Goal: Task Accomplishment & Management: Manage account settings

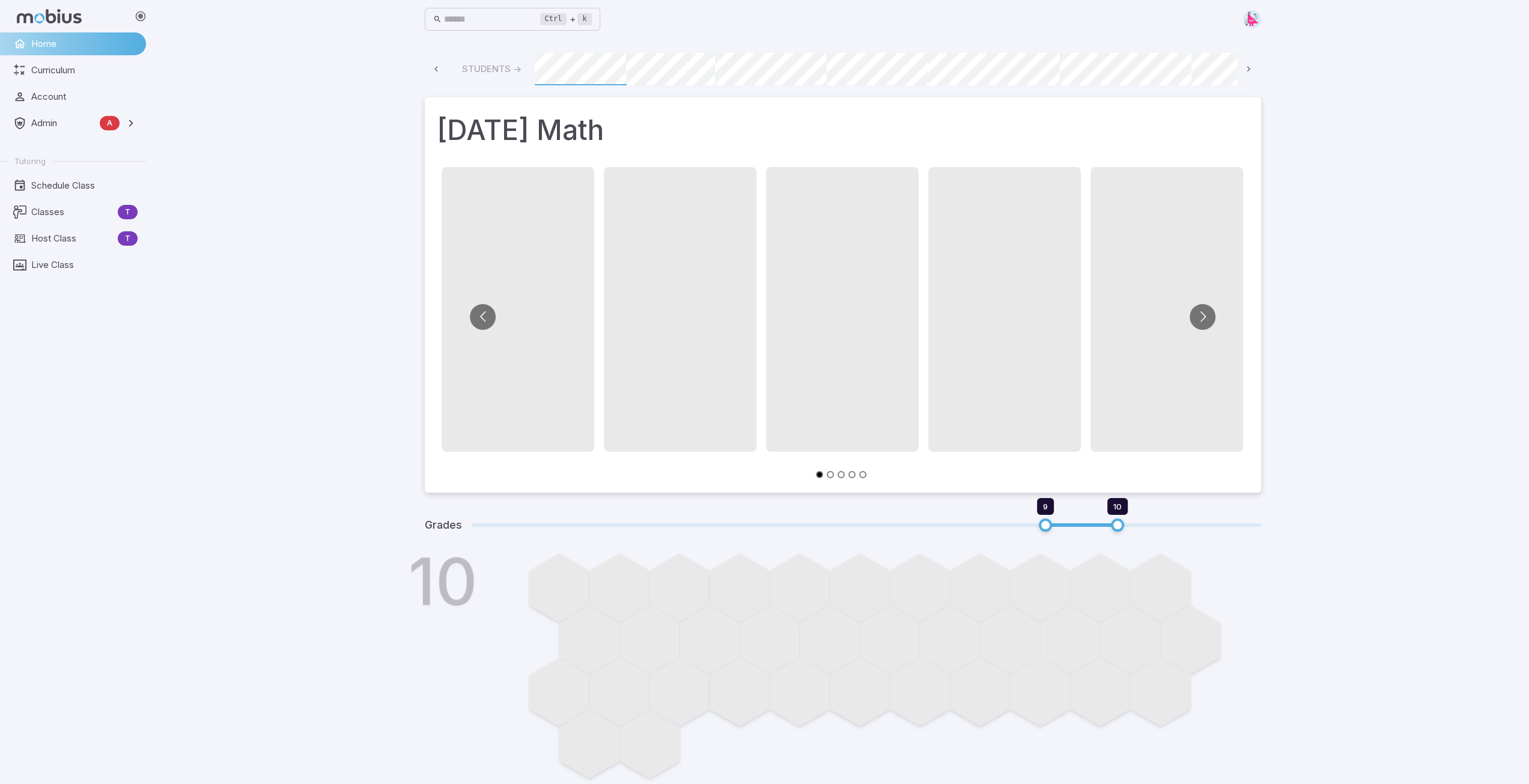
scroll to position [0, 646]
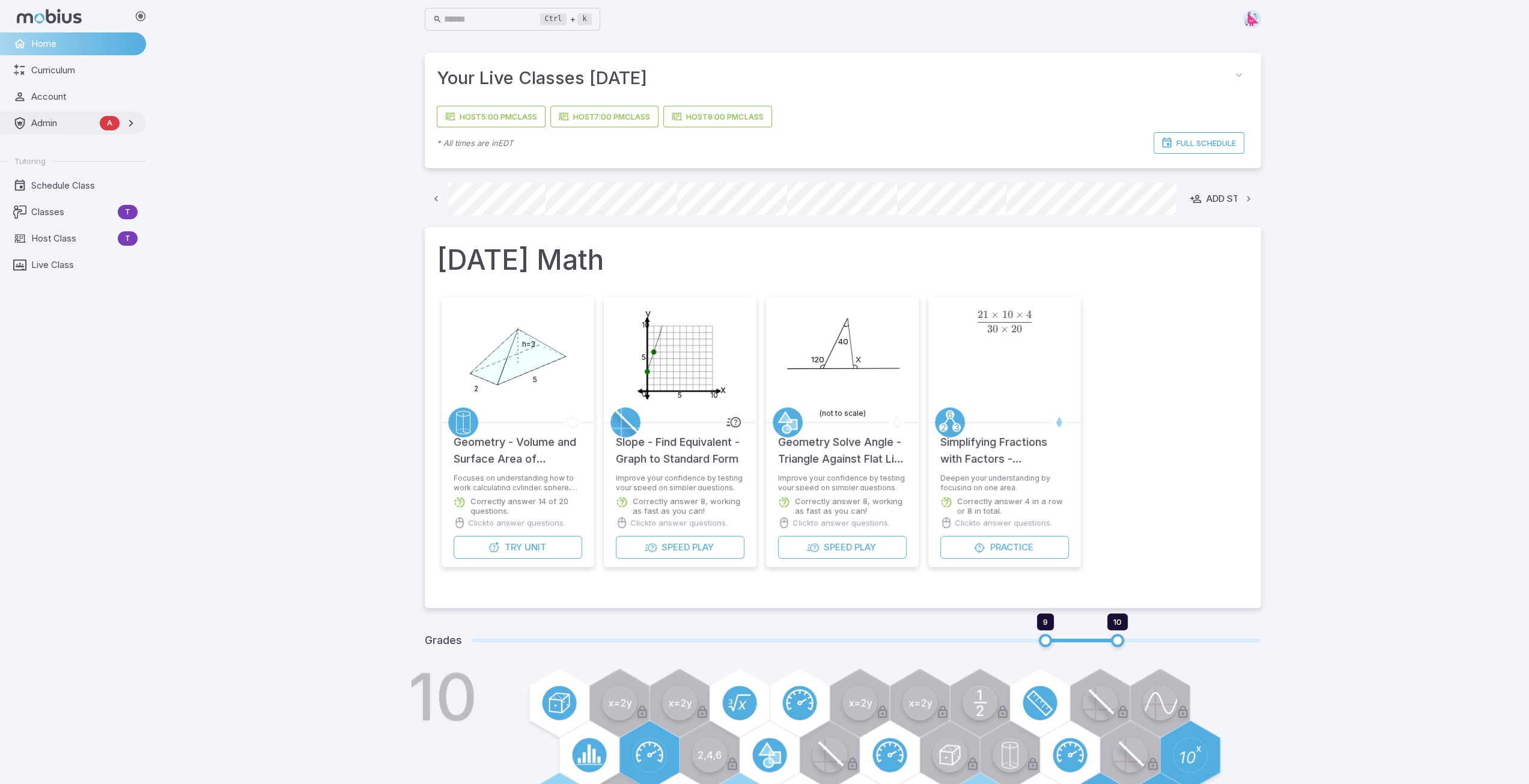
click at [50, 127] on span "Admin" at bounding box center [63, 123] width 64 height 13
click at [50, 148] on span "Accounts" at bounding box center [85, 150] width 105 height 13
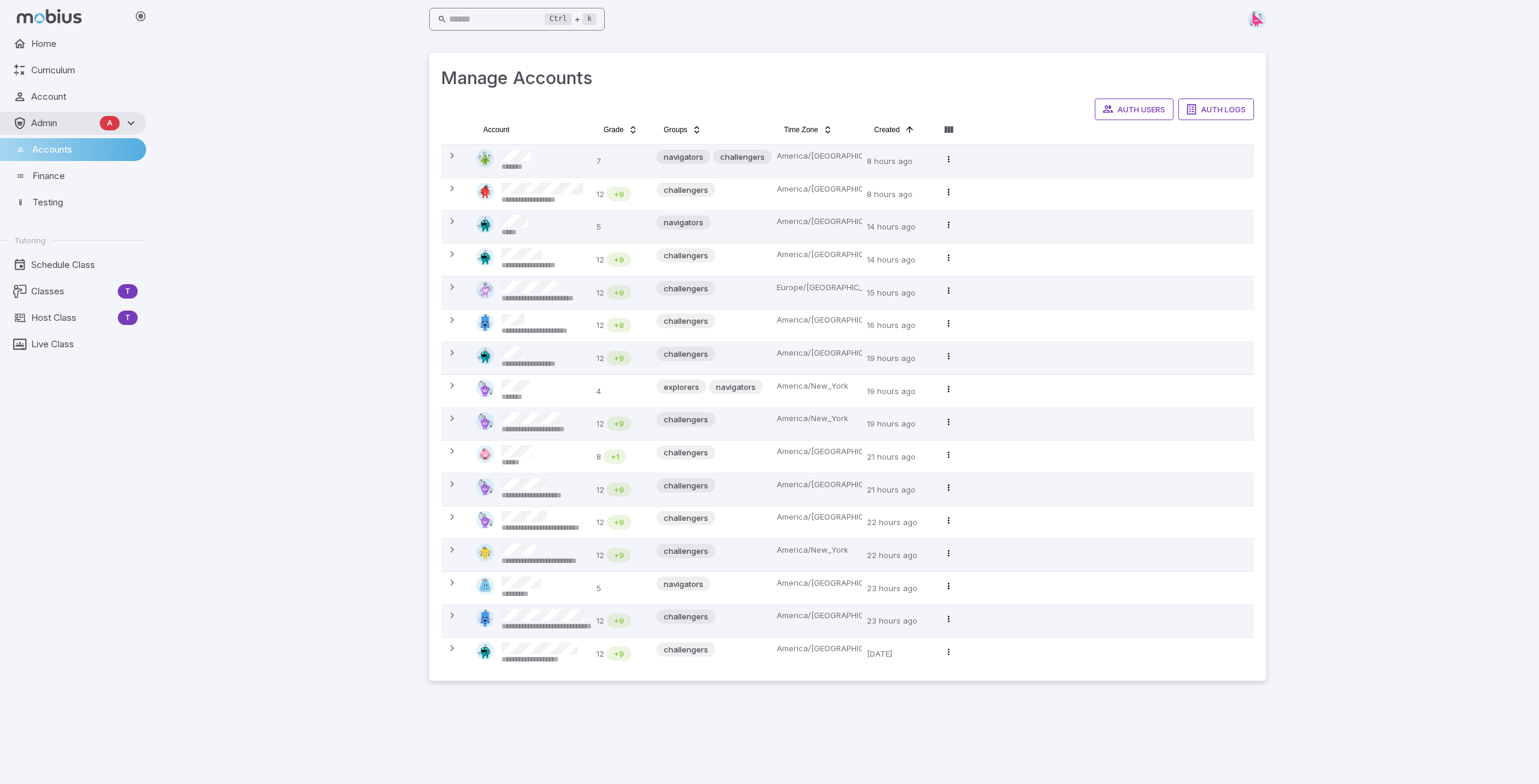
click at [489, 20] on input "text" at bounding box center [496, 19] width 96 height 24
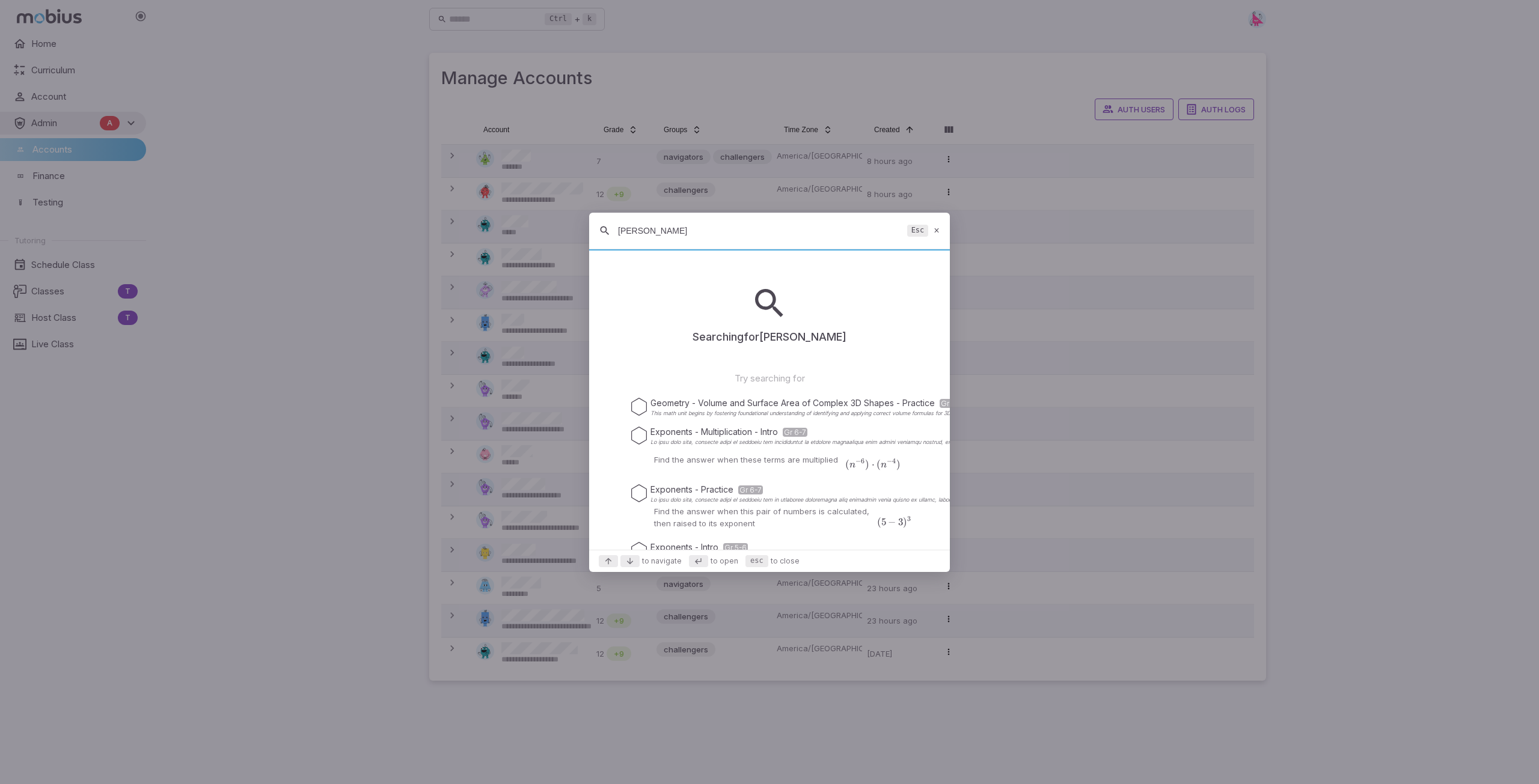
type input "[PERSON_NAME]"
click at [939, 231] on icon at bounding box center [937, 230] width 8 height 9
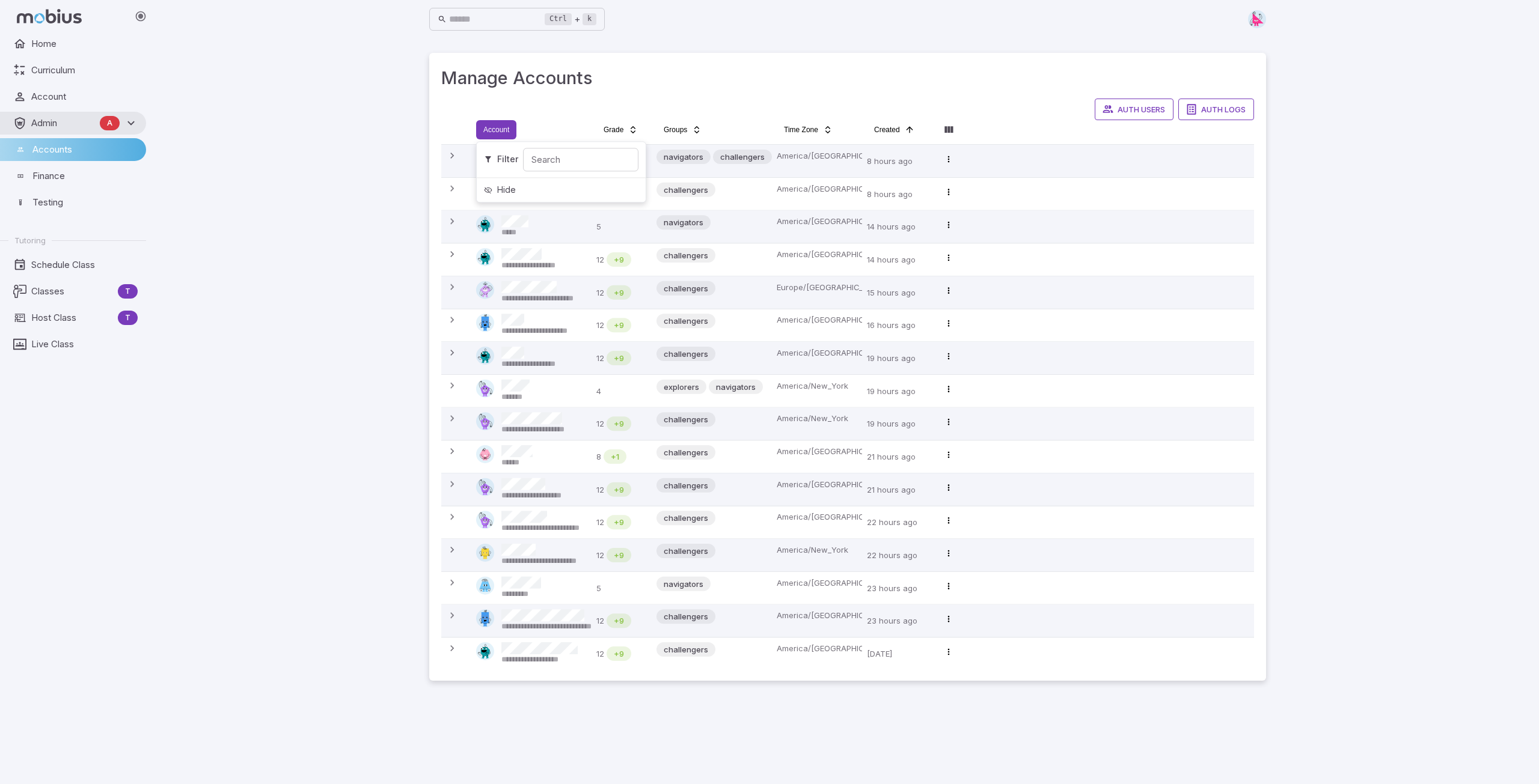
click at [489, 133] on html "**********" at bounding box center [769, 392] width 1539 height 784
click at [559, 164] on input "Search" at bounding box center [580, 159] width 115 height 24
type input "******"
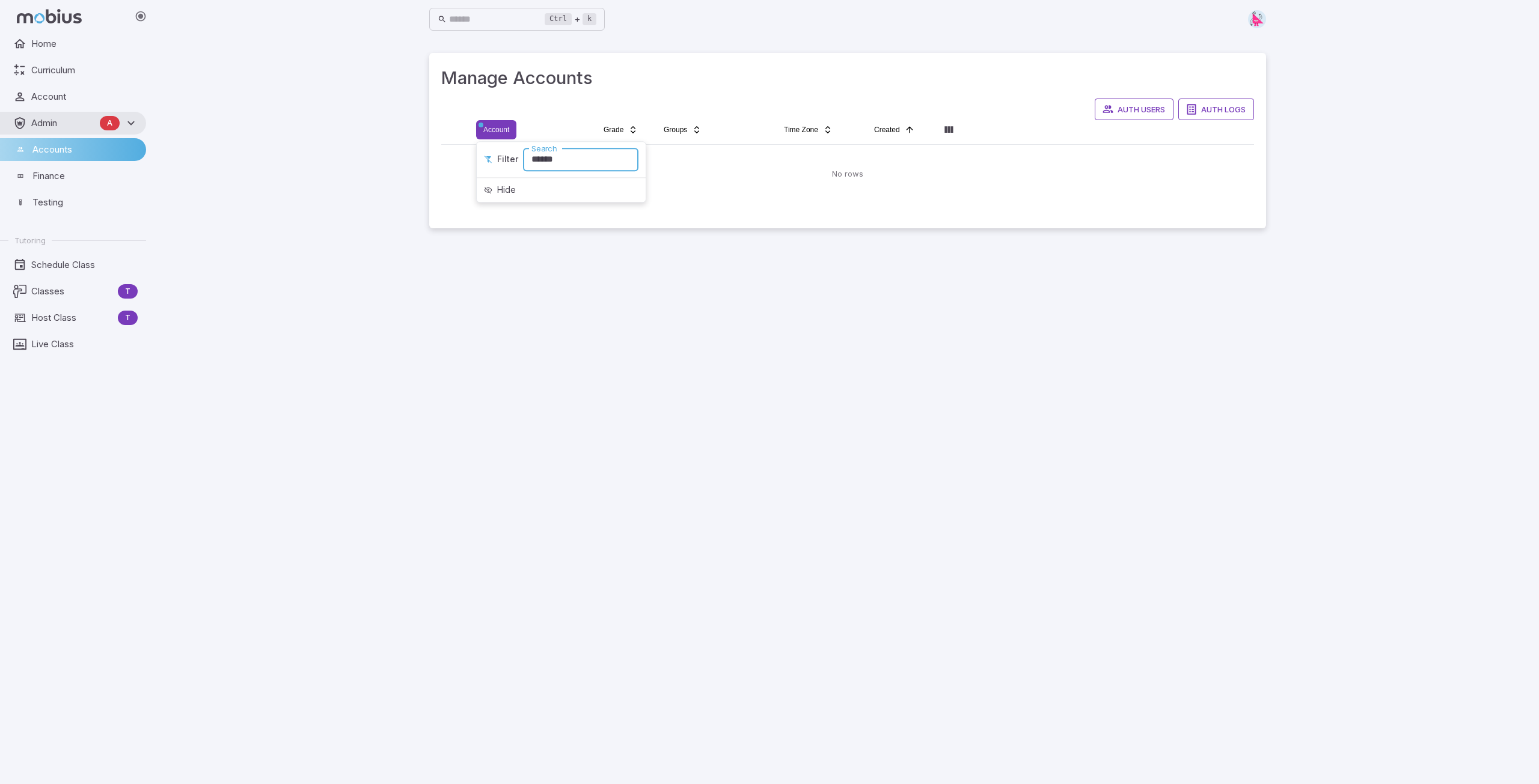
click at [893, 271] on html "Home Curriculum Account Admin A Accounts Finance Testing Tutoring Schedule Clas…" at bounding box center [769, 392] width 1539 height 784
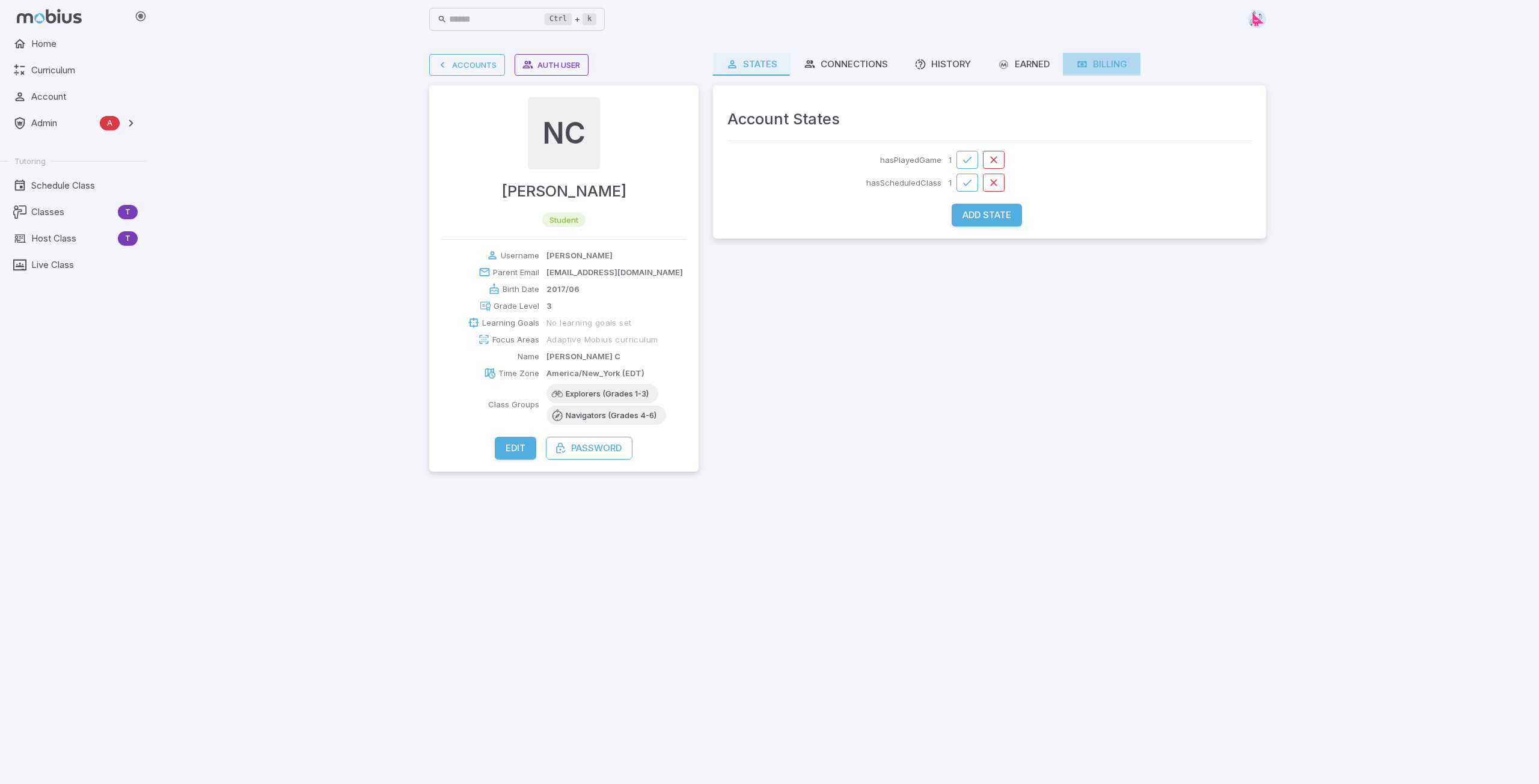
click at [1106, 64] on div "Billing" at bounding box center [1102, 65] width 51 height 13
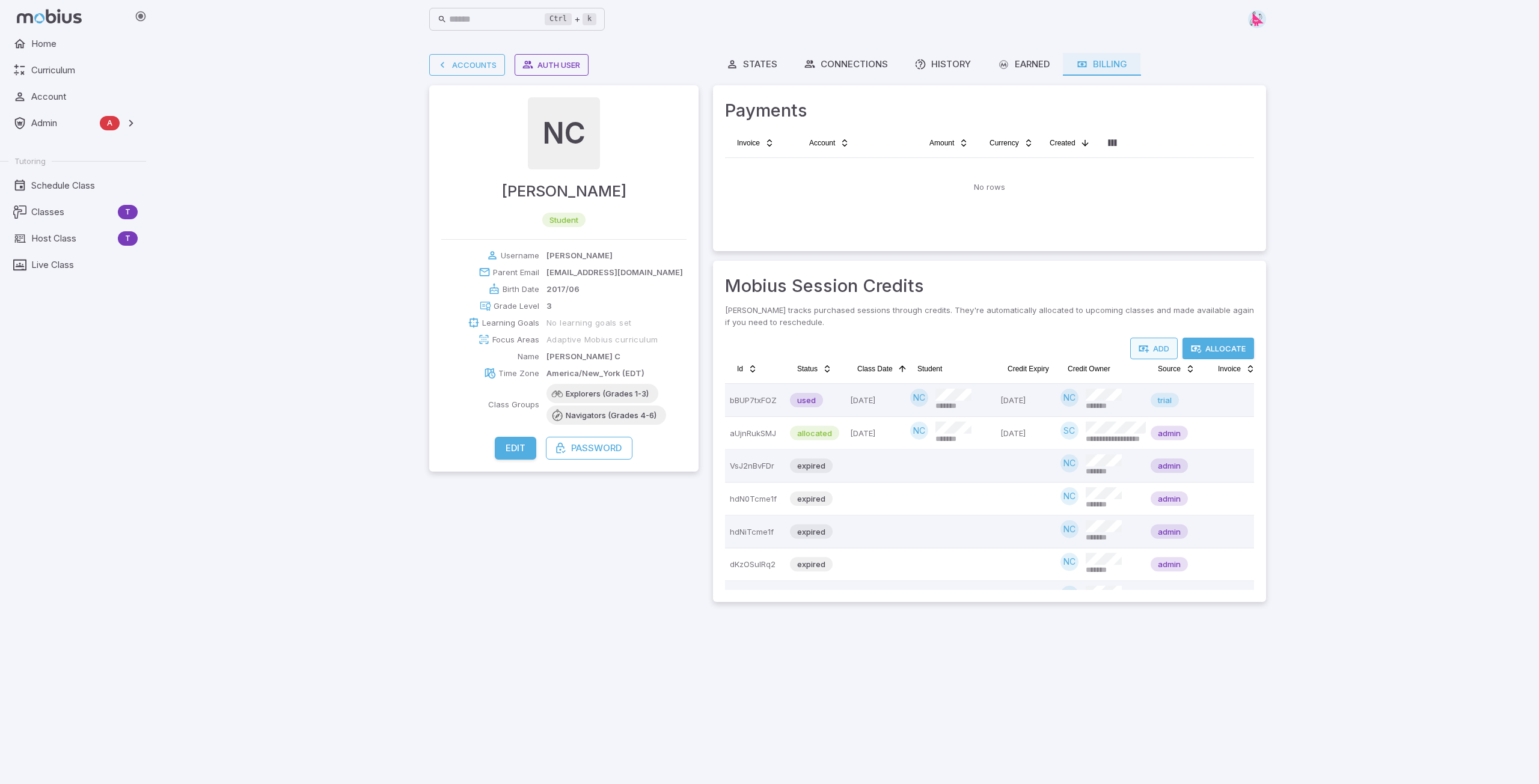
click at [1164, 346] on button "Add" at bounding box center [1154, 349] width 48 height 22
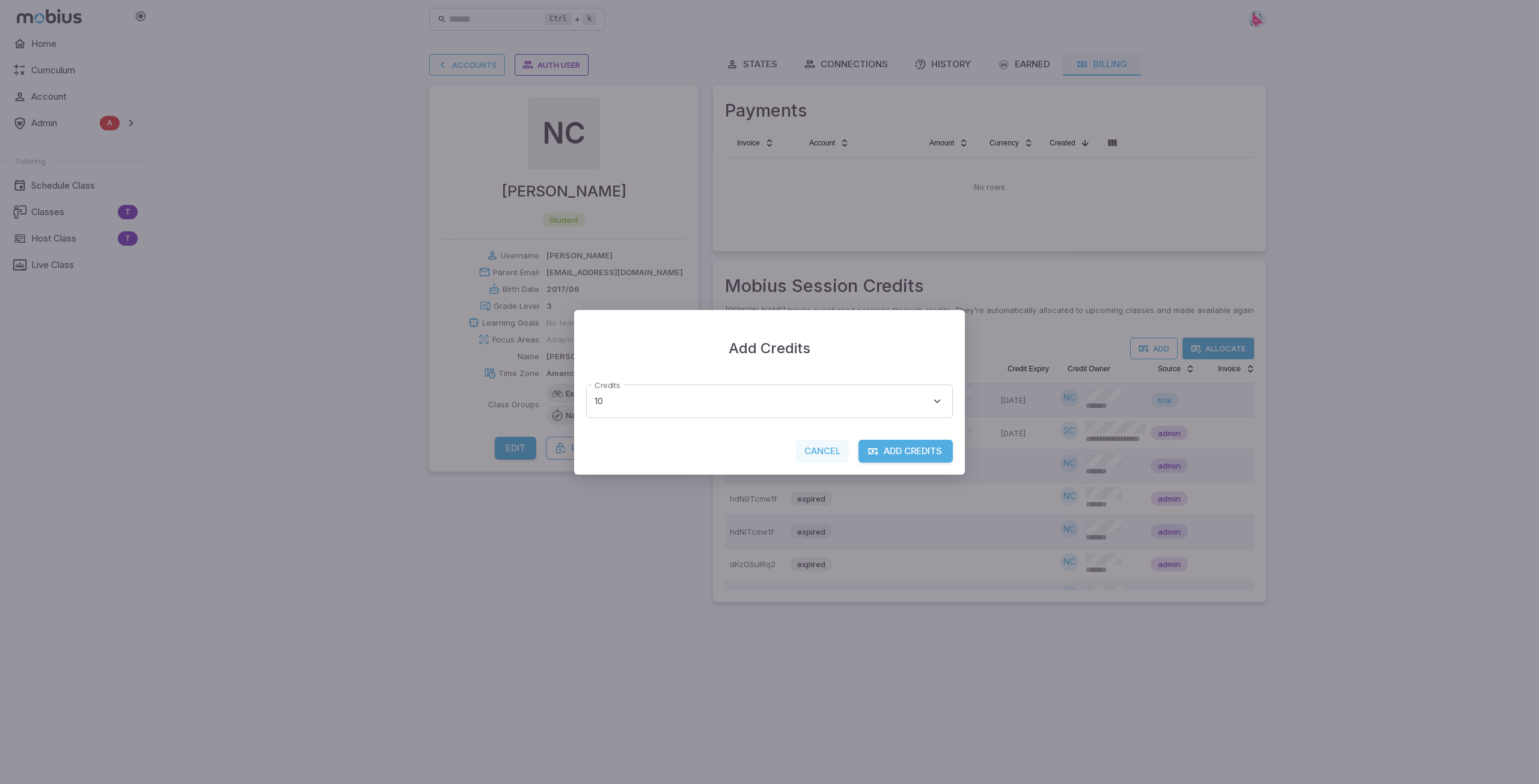
click at [815, 450] on button "Cancel" at bounding box center [822, 452] width 53 height 23
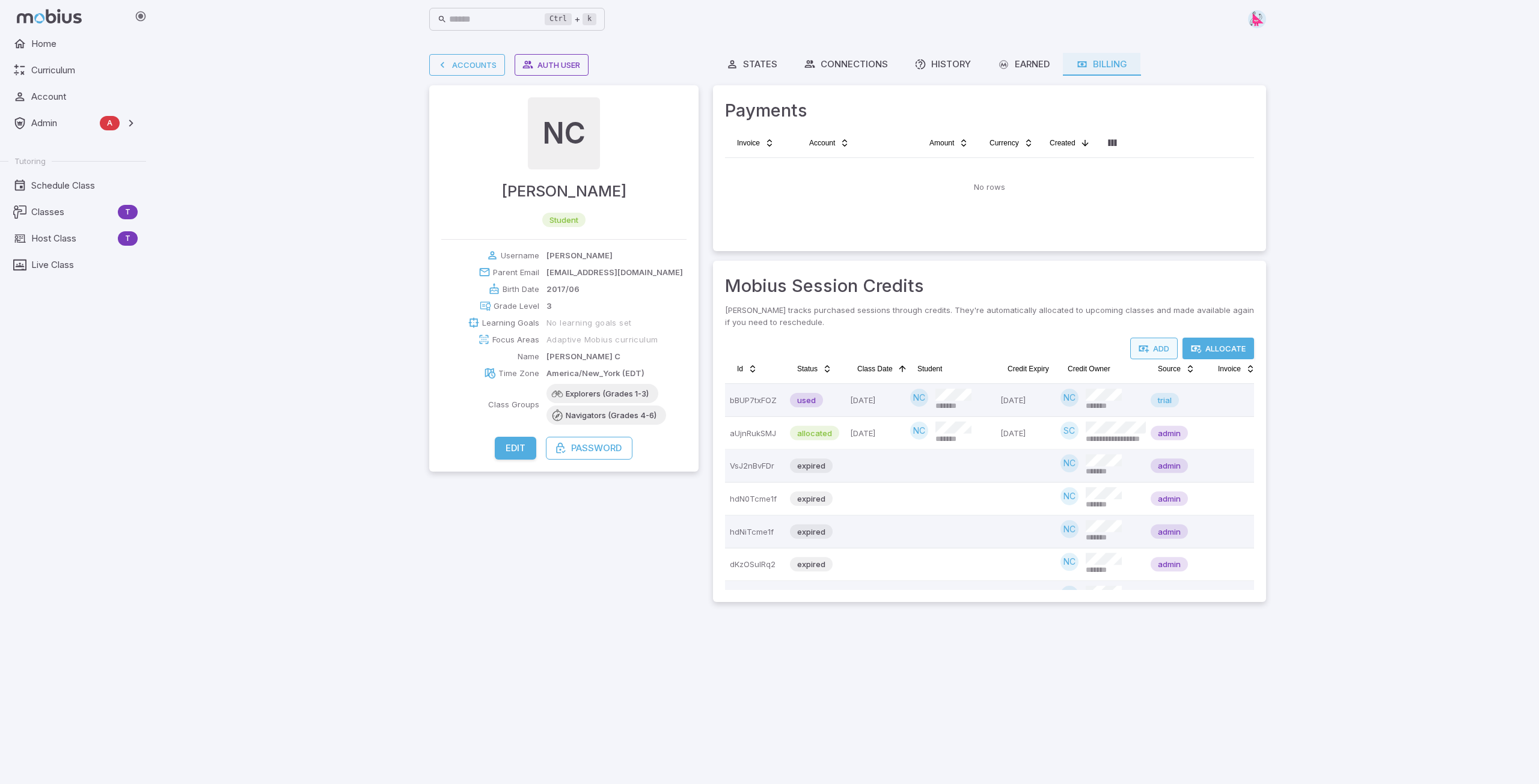
click at [1158, 351] on button "Add" at bounding box center [1154, 349] width 48 height 22
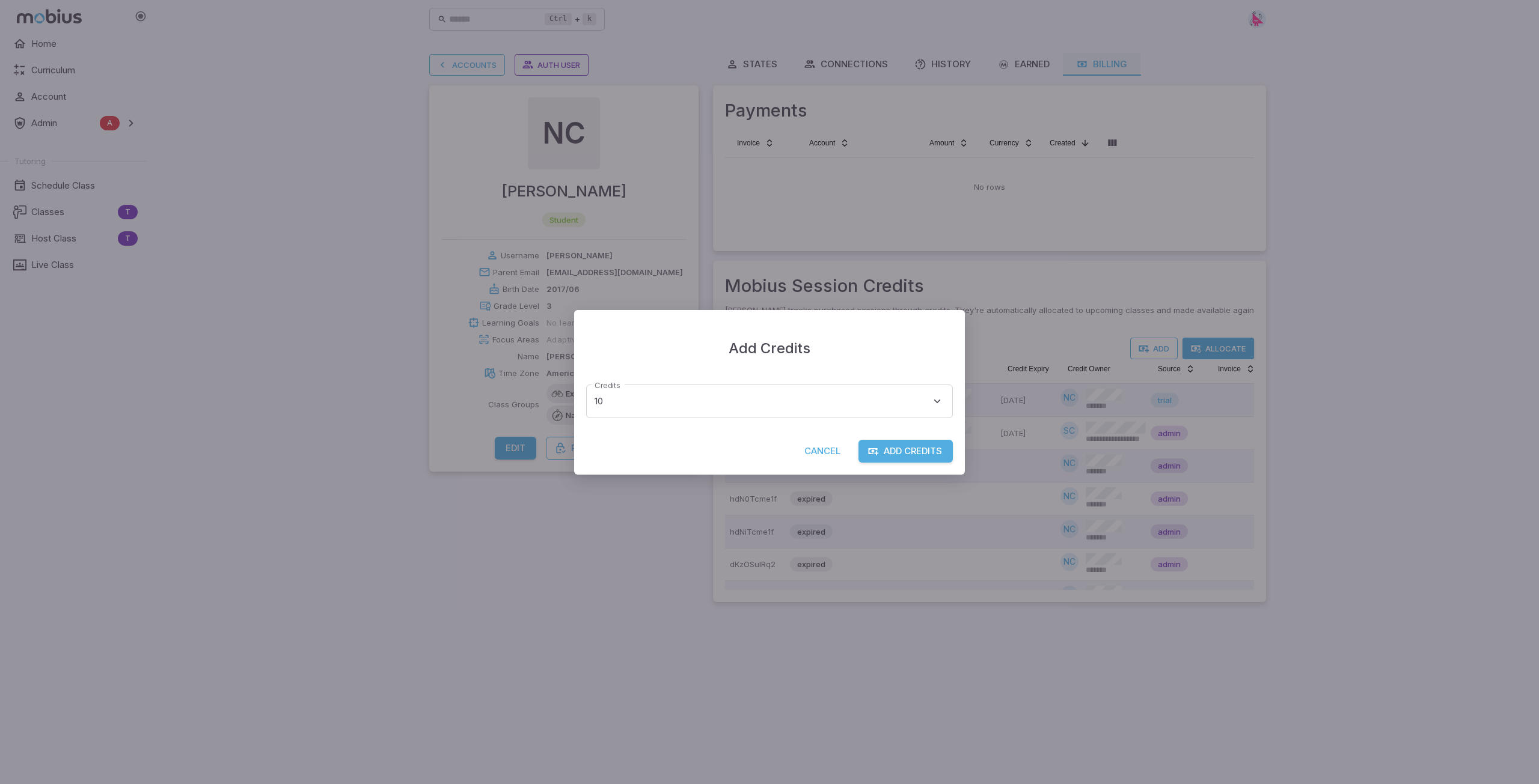
click at [895, 456] on button "Add Credits" at bounding box center [905, 452] width 94 height 23
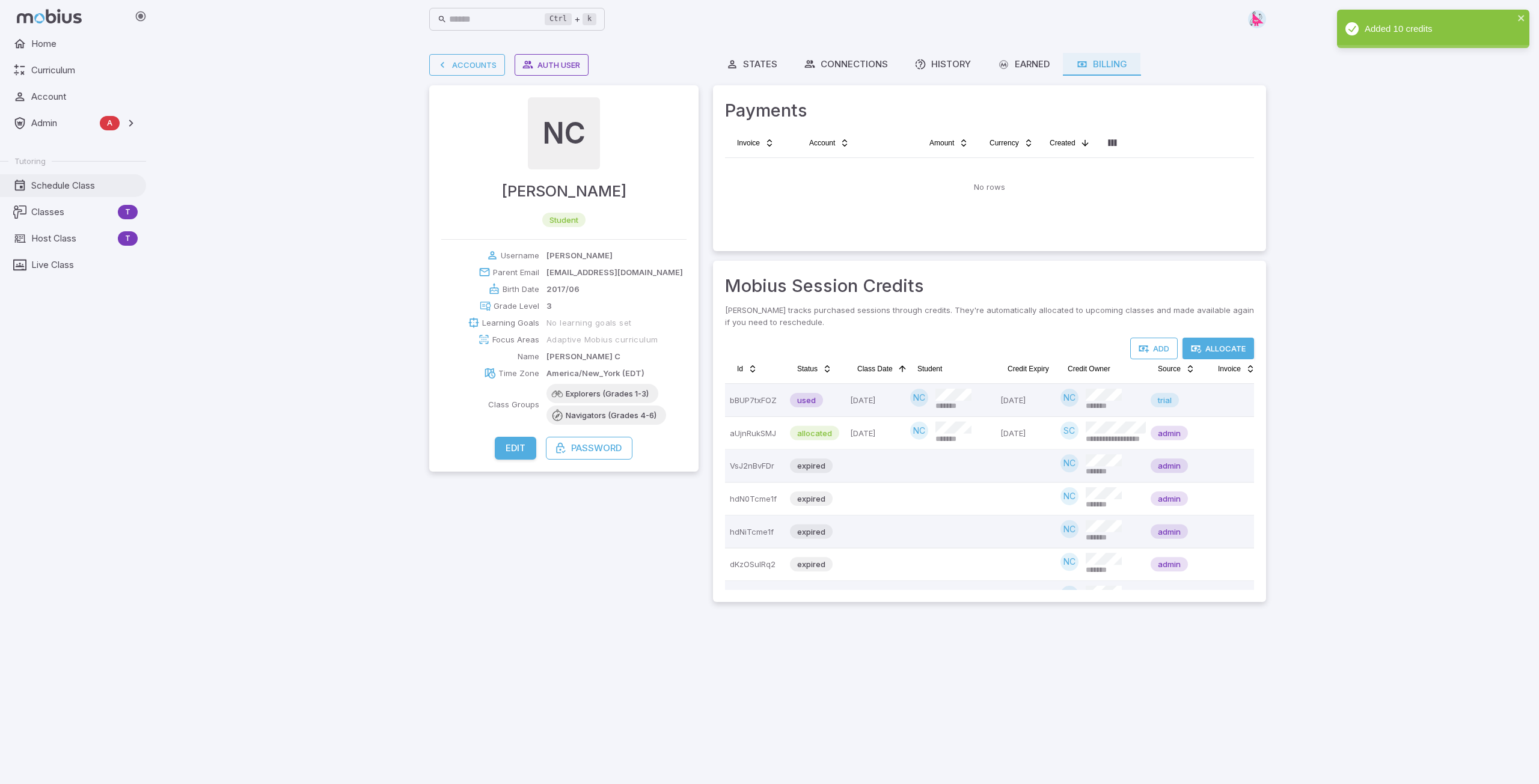
click at [48, 187] on span "Schedule Class" at bounding box center [85, 186] width 107 height 13
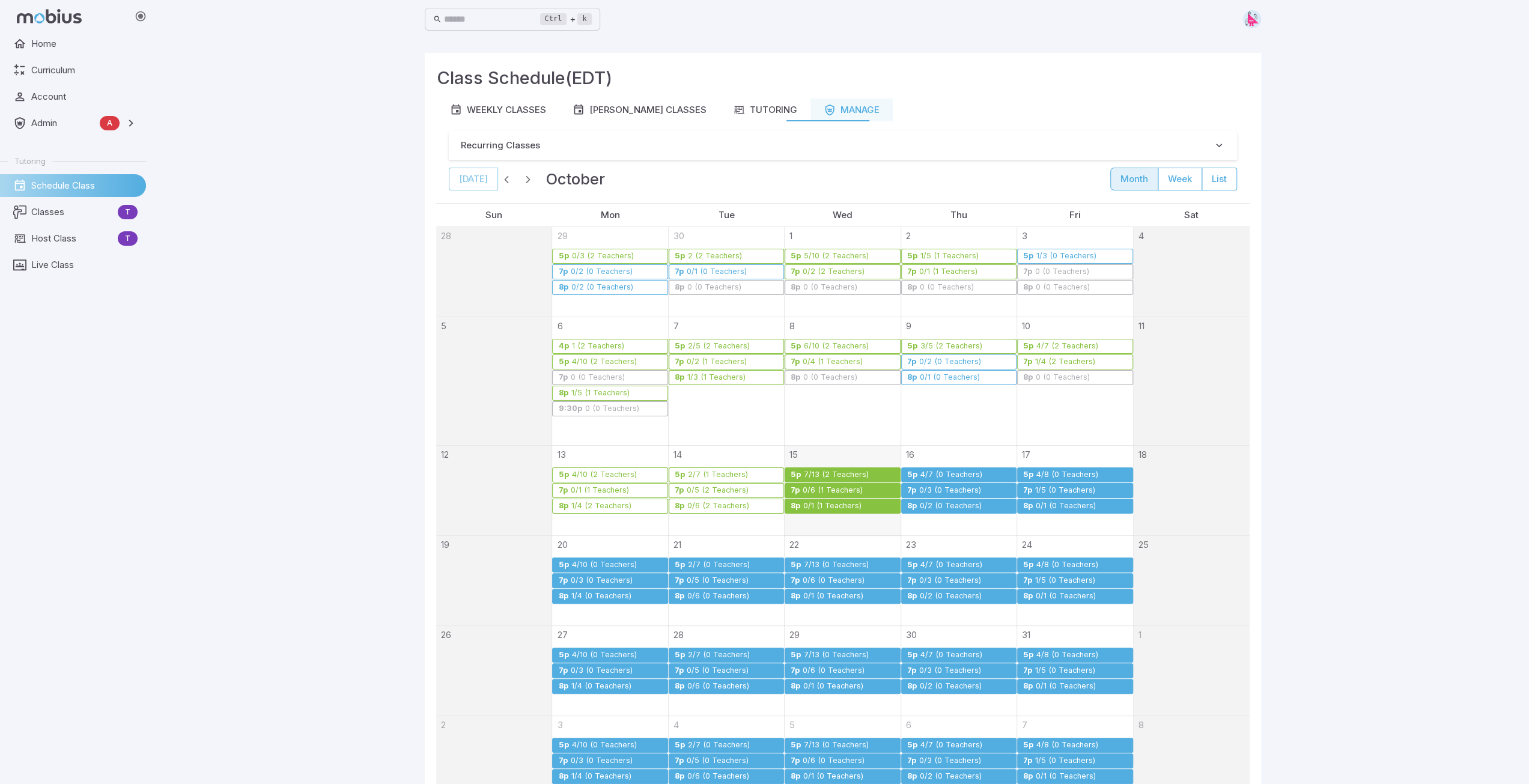
click at [825, 472] on div "7/13 (2 Teachers)" at bounding box center [835, 474] width 66 height 9
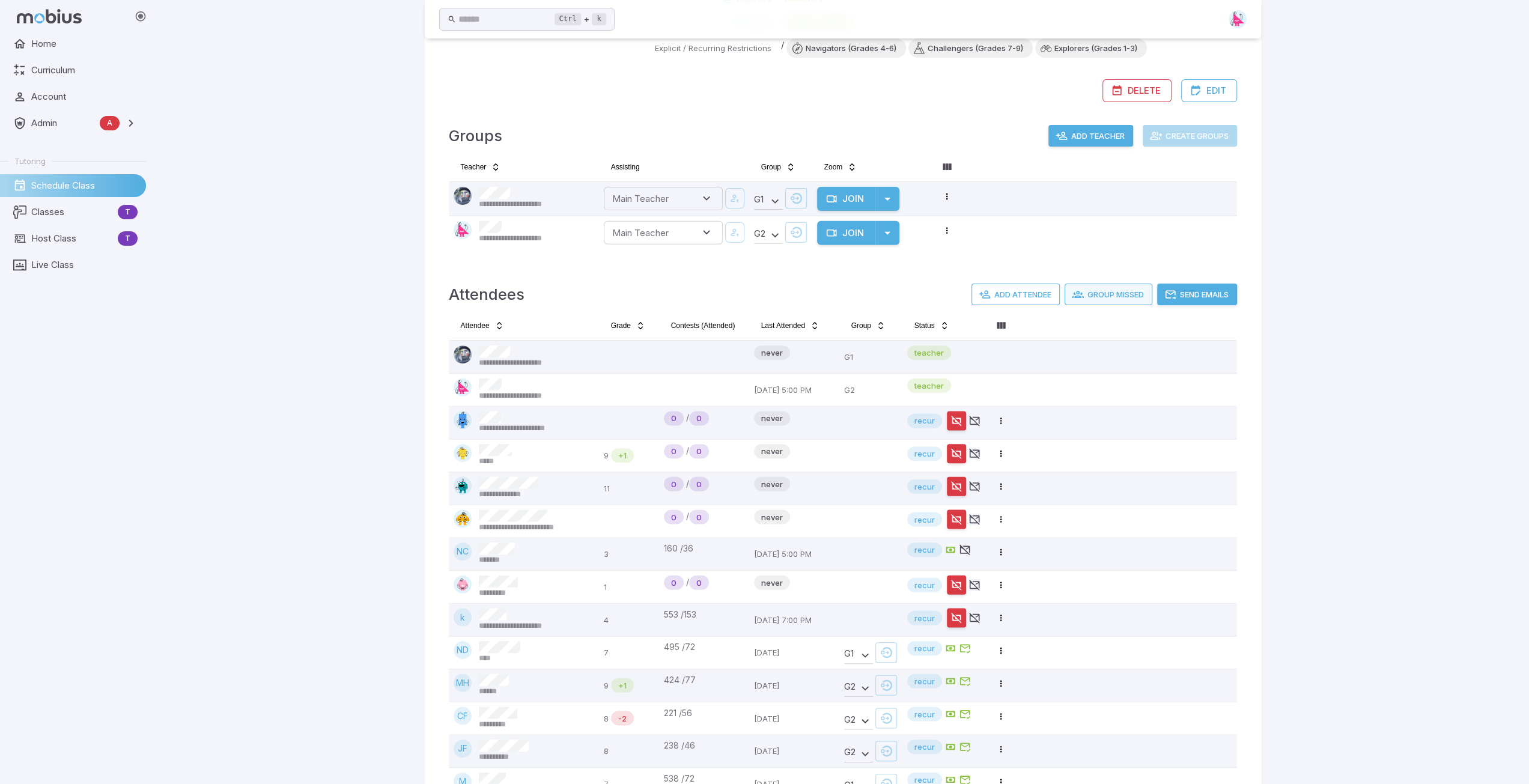
scroll to position [300, 0]
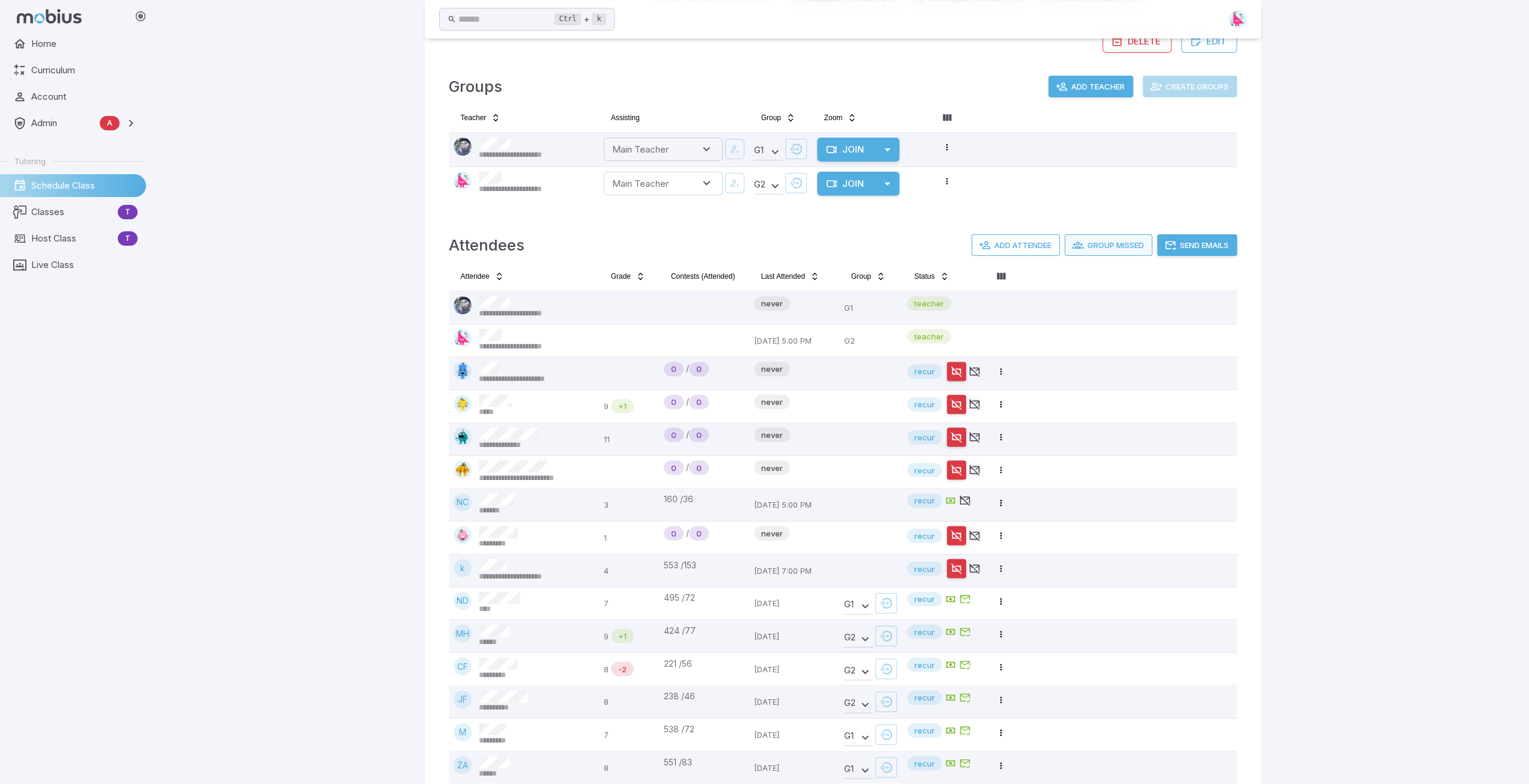
click at [1108, 242] on button "Group Missed" at bounding box center [1109, 245] width 88 height 22
click at [1211, 245] on button "Send Emails" at bounding box center [1197, 245] width 80 height 22
